Goal: Complete application form

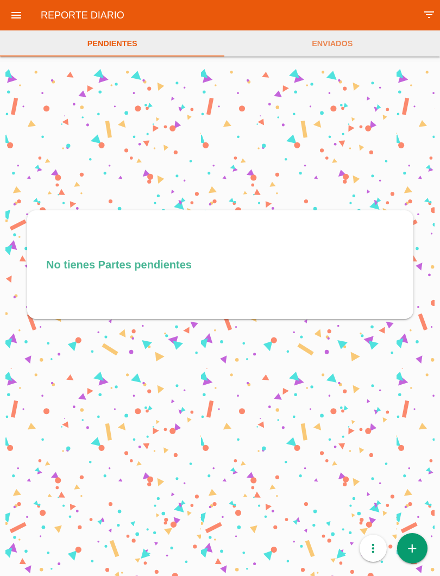
click at [419, 542] on icon "add" at bounding box center [412, 548] width 14 height 30
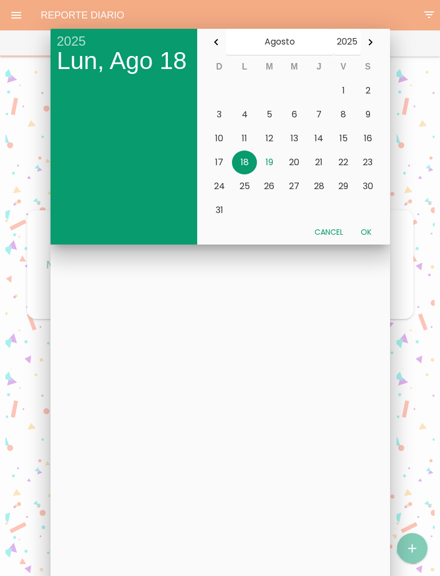
click at [271, 161] on button "19" at bounding box center [269, 162] width 25 height 24
click at [368, 230] on button "Ok" at bounding box center [366, 232] width 28 height 20
type input "[DATE]"
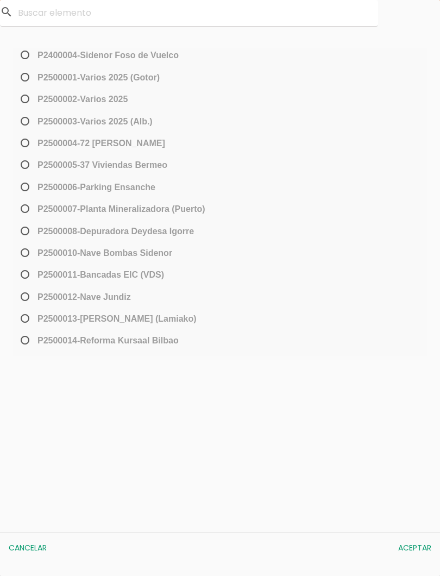
click at [24, 318] on span "P2500013-[PERSON_NAME] (Lamiako)" at bounding box center [107, 319] width 178 height 14
click at [24, 318] on input "P2500013-[PERSON_NAME] (Lamiako)" at bounding box center [21, 322] width 7 height 17
radio input "true"
click at [420, 547] on button "Aceptar" at bounding box center [415, 548] width 44 height 20
select select "96"
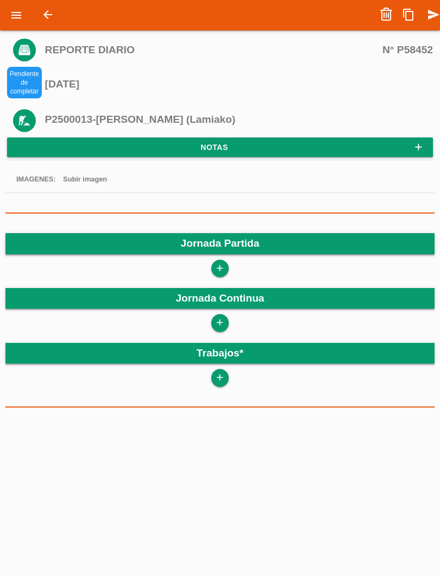
click at [223, 269] on icon "add" at bounding box center [219, 268] width 10 height 17
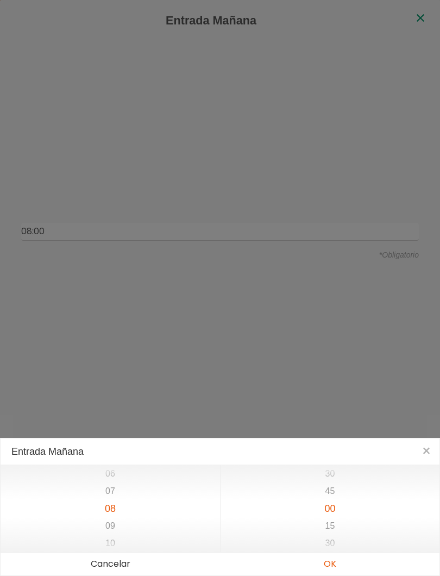
click at [340, 565] on button "OK" at bounding box center [329, 563] width 219 height 23
click at [330, 568] on button "OK" at bounding box center [329, 563] width 219 height 23
click at [338, 563] on button "OK" at bounding box center [329, 563] width 219 height 23
click at [327, 563] on button "OK" at bounding box center [329, 563] width 219 height 23
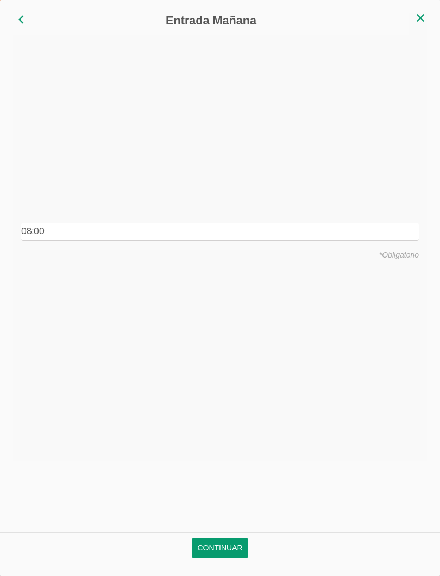
type input "08:00"
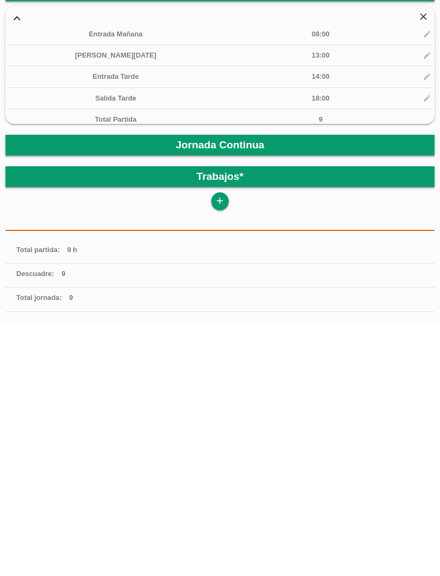
scroll to position [187, 0]
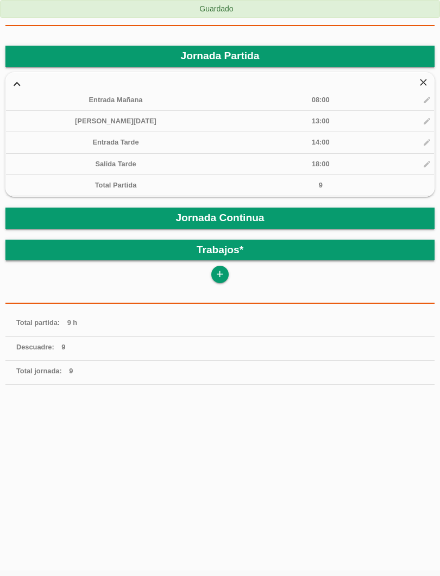
click at [228, 272] on link "add" at bounding box center [219, 274] width 17 height 17
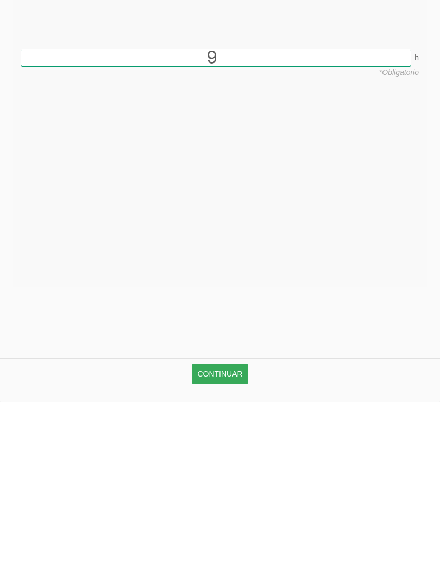
type input "9"
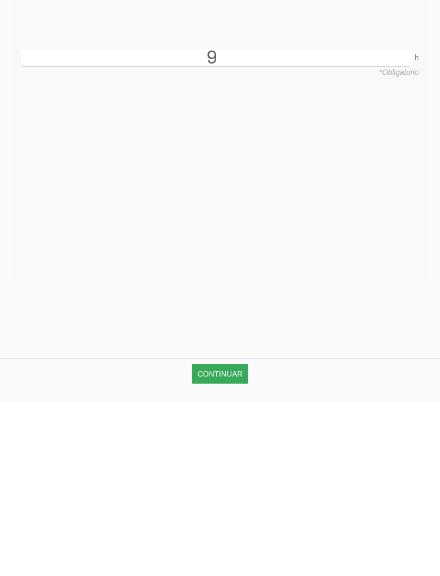
click at [226, 538] on link "Continuar" at bounding box center [220, 548] width 56 height 20
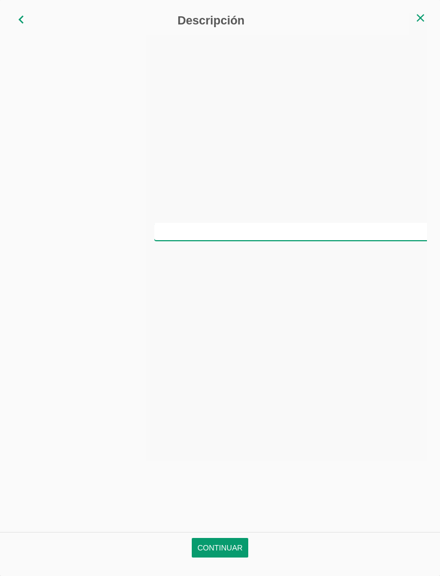
scroll to position [0, 52]
click at [268, 205] on div "*Obligatorio" at bounding box center [220, 236] width 414 height 447
click at [286, 239] on input "text" at bounding box center [219, 232] width 397 height 18
type input "Montar hierro en cimentación"
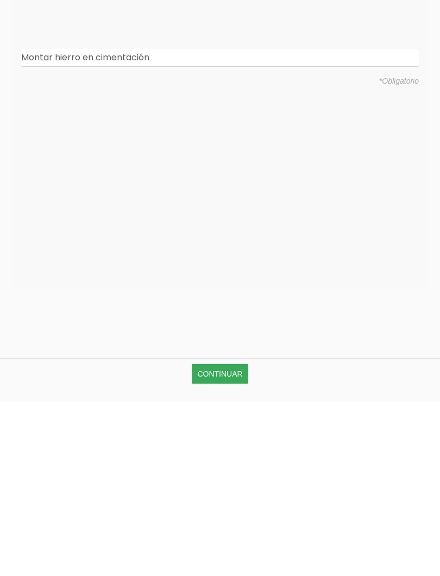
click at [238, 538] on link "Continuar" at bounding box center [220, 548] width 56 height 20
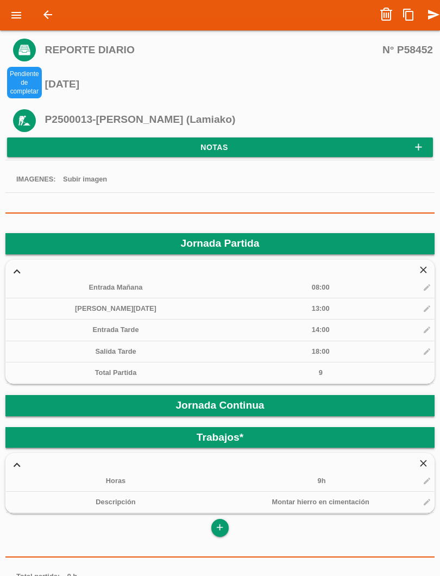
click at [434, 7] on icon "send" at bounding box center [433, 15] width 13 height 22
